Goal: Information Seeking & Learning: Learn about a topic

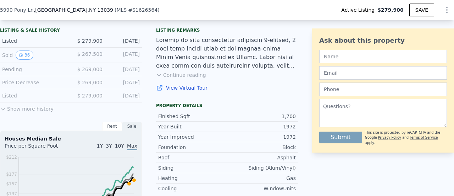
scroll to position [177, 0]
click at [25, 59] on button "36" at bounding box center [24, 54] width 17 height 9
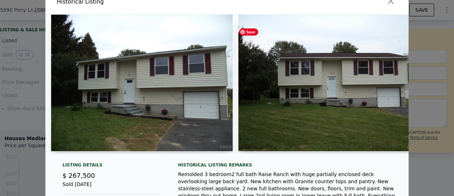
scroll to position [0, 0]
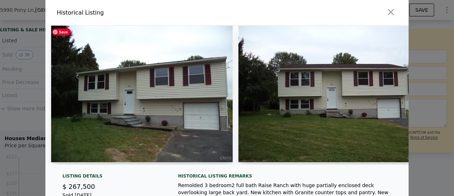
click at [185, 124] on img at bounding box center [142, 94] width 182 height 136
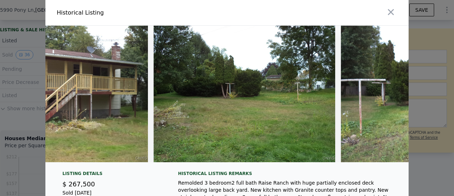
scroll to position [0, 6284]
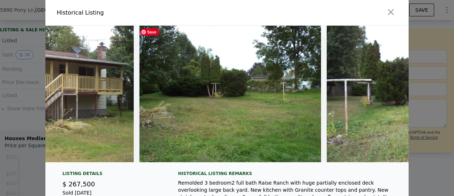
click at [300, 135] on img at bounding box center [231, 94] width 182 height 136
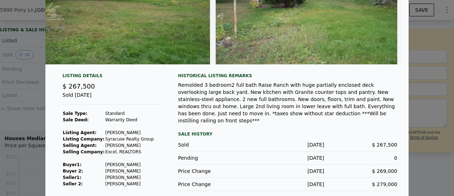
scroll to position [104, 0]
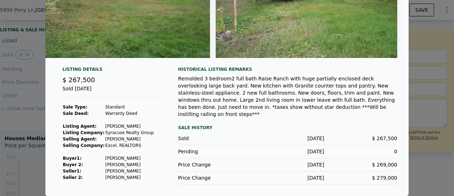
drag, startPoint x: 97, startPoint y: 131, endPoint x: 128, endPoint y: 129, distance: 31.3
click at [128, 129] on tr "Listing Agent: Lee Harrington" at bounding box center [108, 126] width 92 height 6
drag, startPoint x: 113, startPoint y: 132, endPoint x: 96, endPoint y: 125, distance: 18.4
click at [96, 123] on td at bounding box center [83, 119] width 43 height 6
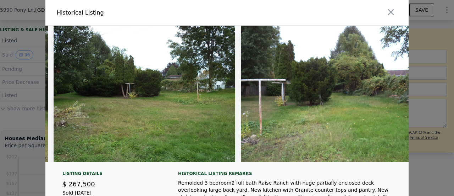
scroll to position [0, 6384]
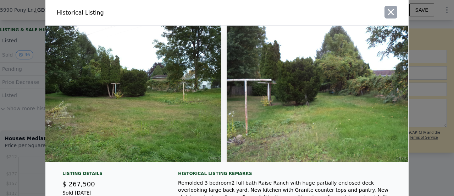
click at [387, 17] on button "button" at bounding box center [391, 12] width 13 height 13
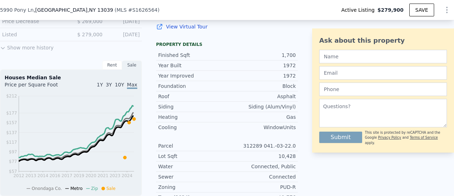
scroll to position [248, 0]
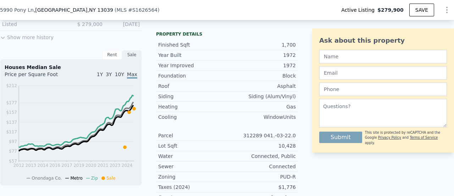
click at [38, 39] on button "Show more history" at bounding box center [27, 36] width 54 height 10
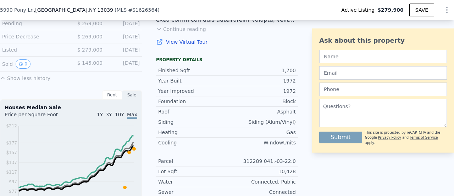
scroll to position [177, 0]
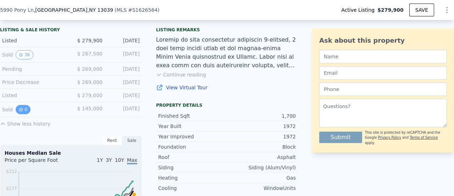
click at [23, 112] on button "0" at bounding box center [23, 109] width 15 height 9
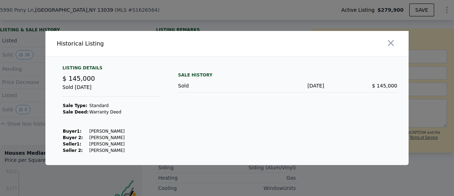
click at [391, 40] on icon "button" at bounding box center [391, 43] width 10 height 10
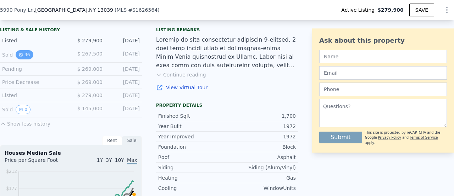
click at [21, 59] on button "36" at bounding box center [24, 54] width 17 height 9
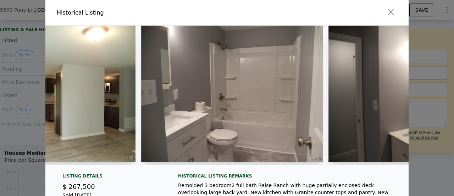
scroll to position [0, 2552]
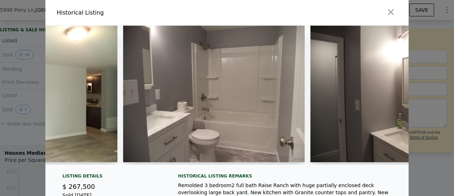
drag, startPoint x: 69, startPoint y: 167, endPoint x: 277, endPoint y: 185, distance: 209.1
click at [277, 185] on div "Historical Listing remarks Remolded 3 bedroom2 full bath Raise Ranch with huge …" at bounding box center [287, 198] width 219 height 51
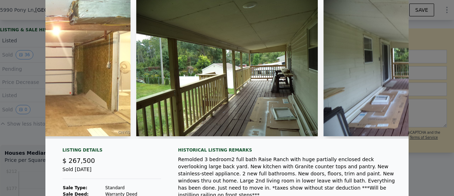
scroll to position [0, 0]
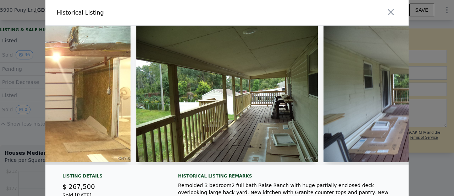
click at [389, 10] on icon "button" at bounding box center [391, 12] width 10 height 10
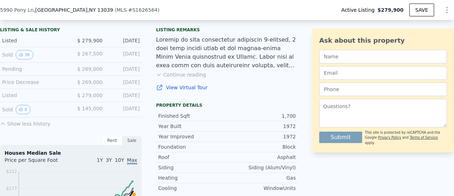
scroll to position [142, 0]
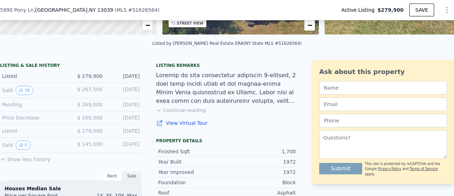
click at [164, 114] on button "Continue reading" at bounding box center [181, 109] width 50 height 7
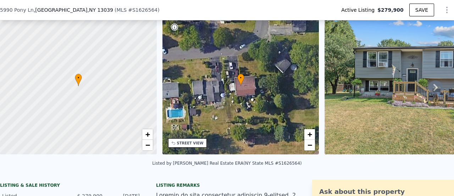
scroll to position [2, 0]
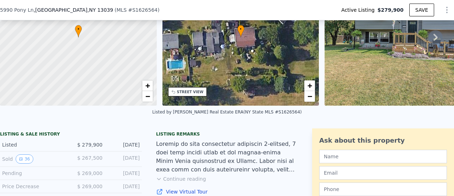
scroll to position [142, 0]
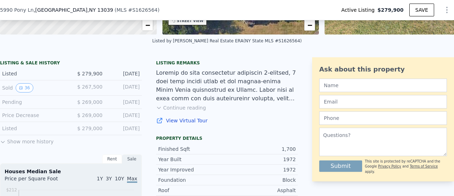
click at [11, 145] on button "Show more history" at bounding box center [27, 140] width 54 height 10
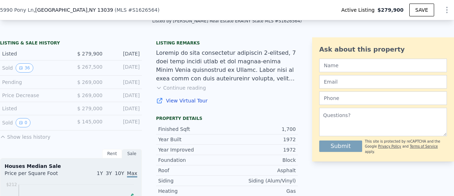
scroll to position [177, 0]
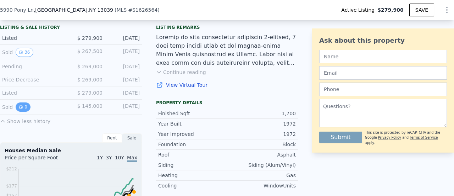
click at [22, 111] on button "0" at bounding box center [23, 106] width 15 height 9
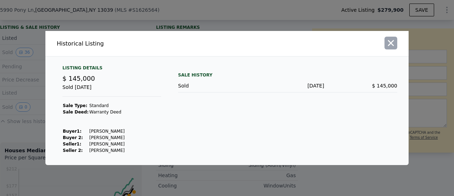
click at [392, 44] on icon "button" at bounding box center [391, 43] width 6 height 6
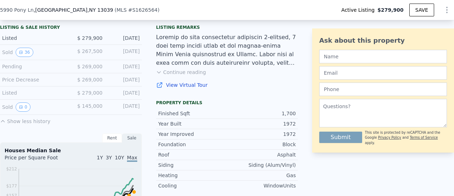
click at [78, 57] on div "$ 267,500" at bounding box center [87, 52] width 32 height 9
click at [23, 57] on button "36" at bounding box center [24, 52] width 17 height 9
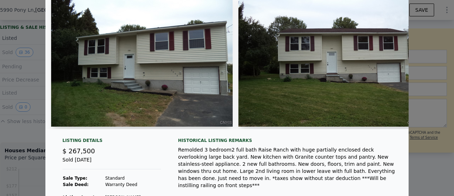
scroll to position [0, 0]
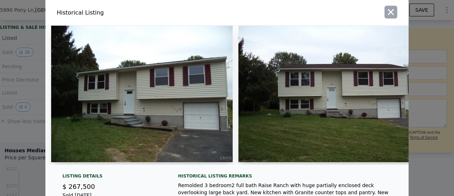
click at [388, 13] on icon "button" at bounding box center [391, 12] width 6 height 6
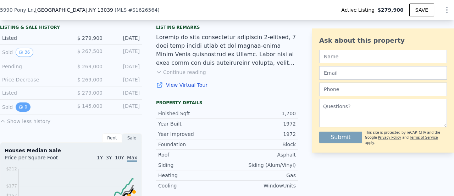
click at [26, 108] on button "0" at bounding box center [23, 106] width 15 height 9
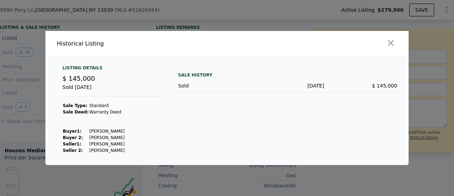
drag, startPoint x: 115, startPoint y: 129, endPoint x: 83, endPoint y: 128, distance: 31.2
click at [83, 128] on tr "Buyer 1 : [PERSON_NAME]" at bounding box center [93, 131] width 62 height 6
copy tr "[PERSON_NAME]"
click at [391, 42] on icon "button" at bounding box center [391, 43] width 10 height 10
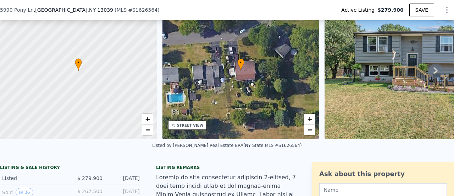
scroll to position [2, 0]
